Goal: Browse casually

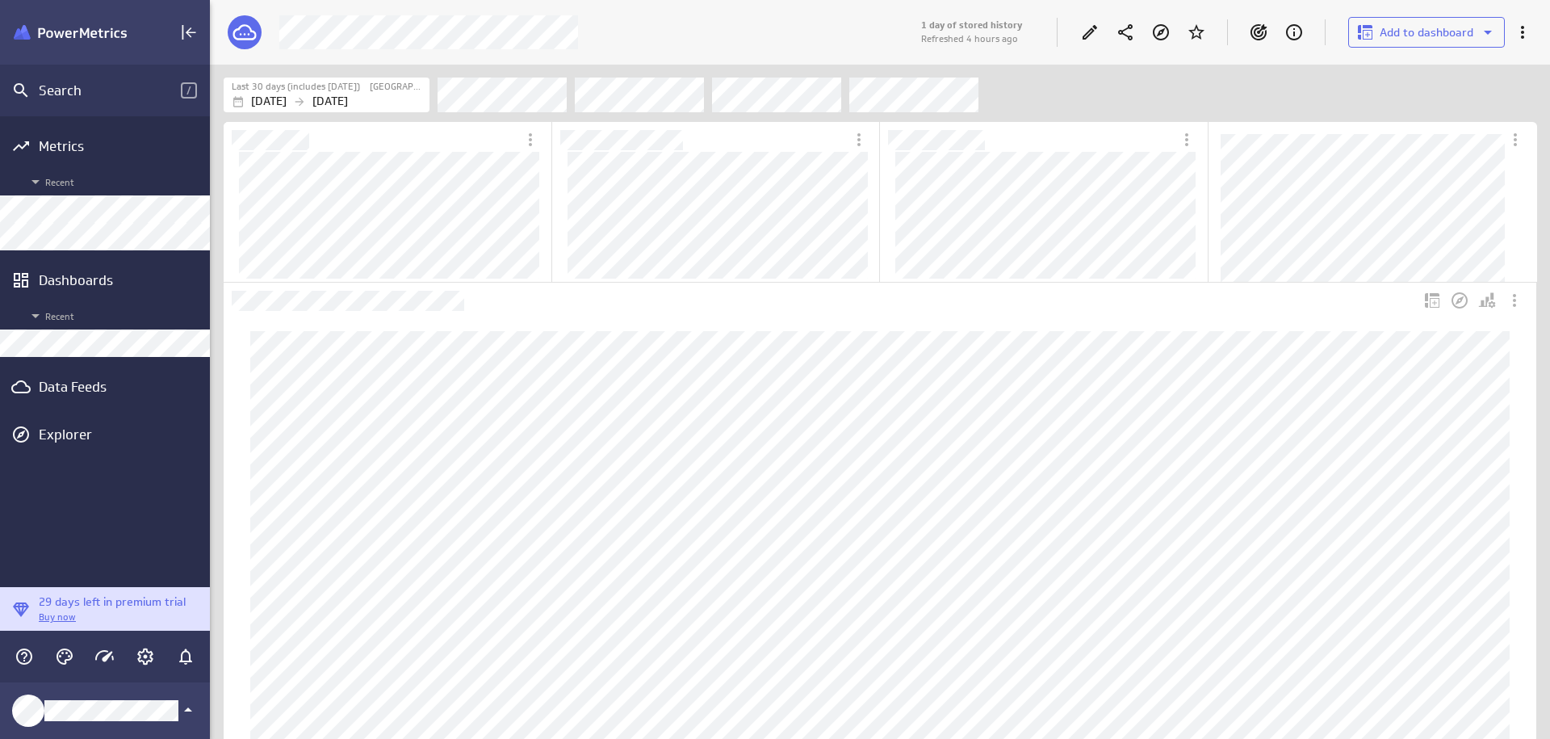
scroll to position [740, 1341]
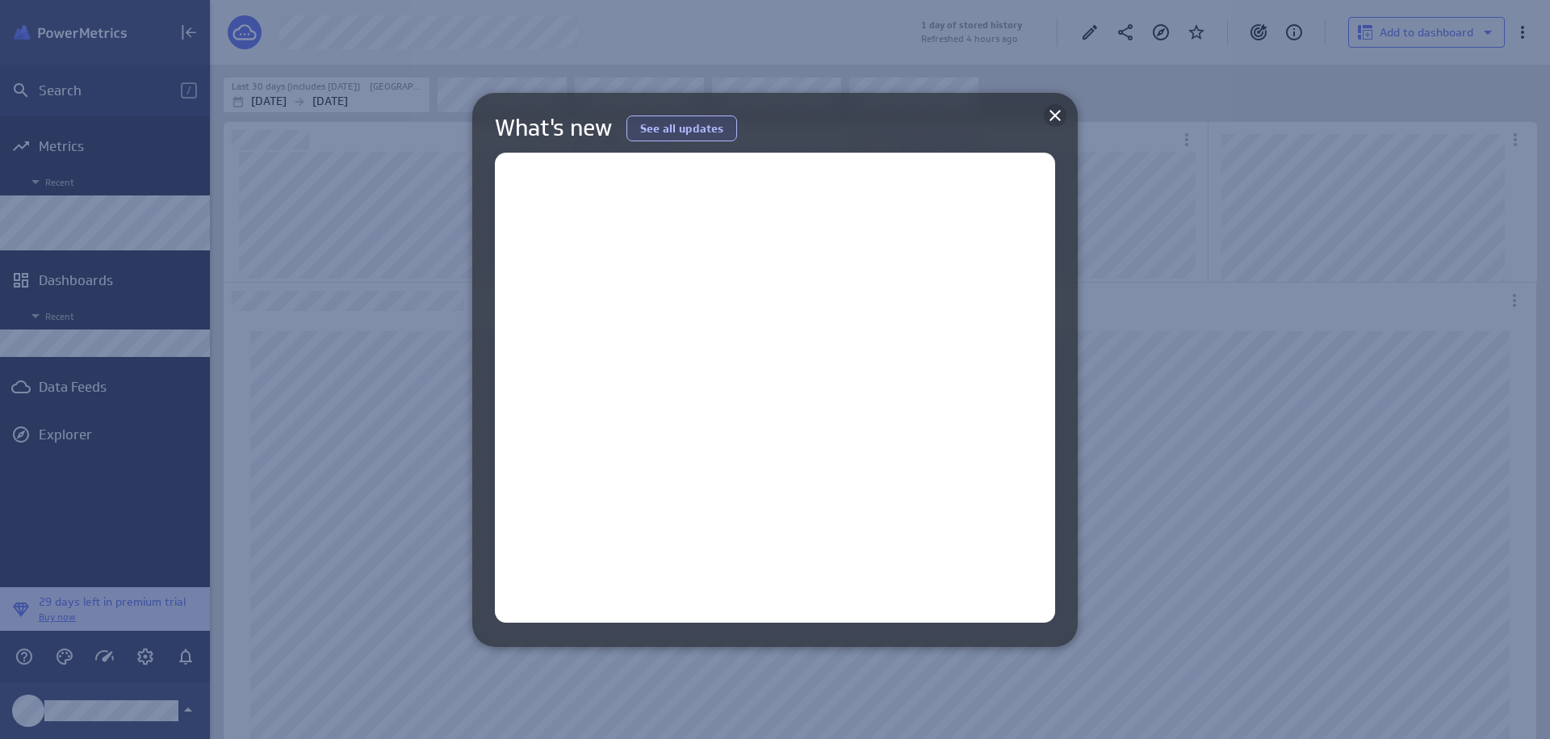
click at [1060, 117] on icon at bounding box center [1055, 115] width 19 height 19
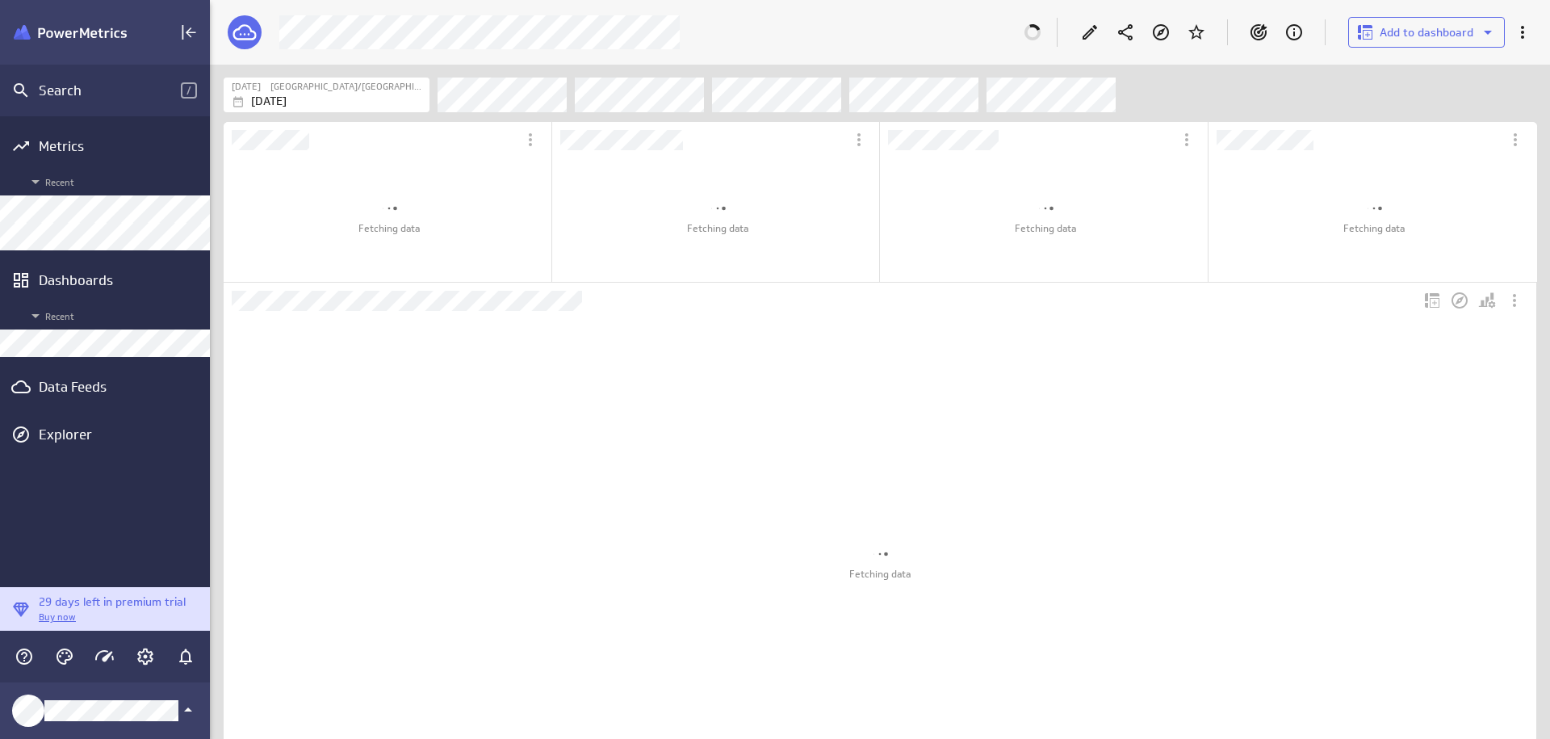
scroll to position [675, 1341]
